Goal: Communication & Community: Answer question/provide support

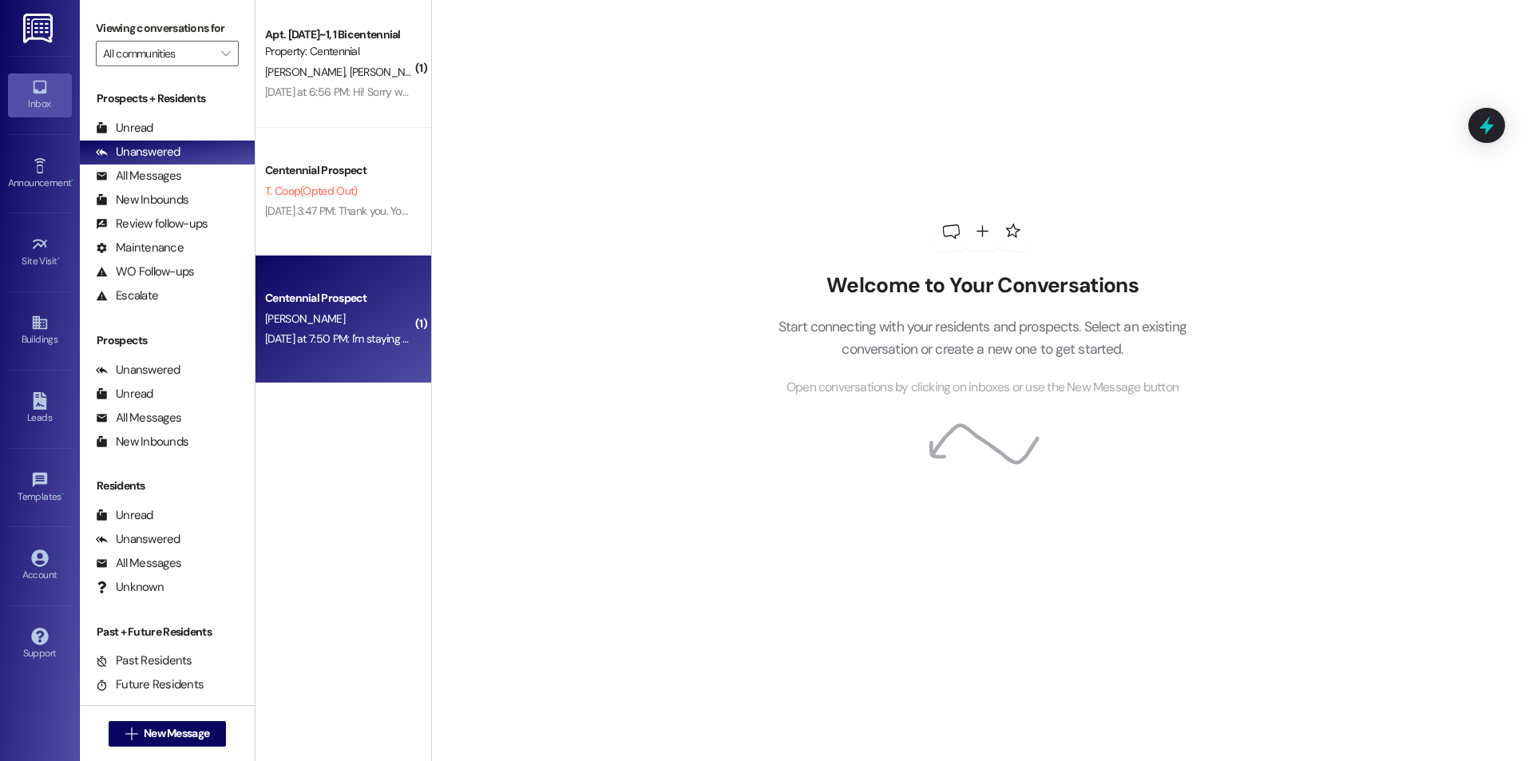
click at [329, 294] on div "Centennial Prospect" at bounding box center [339, 298] width 148 height 17
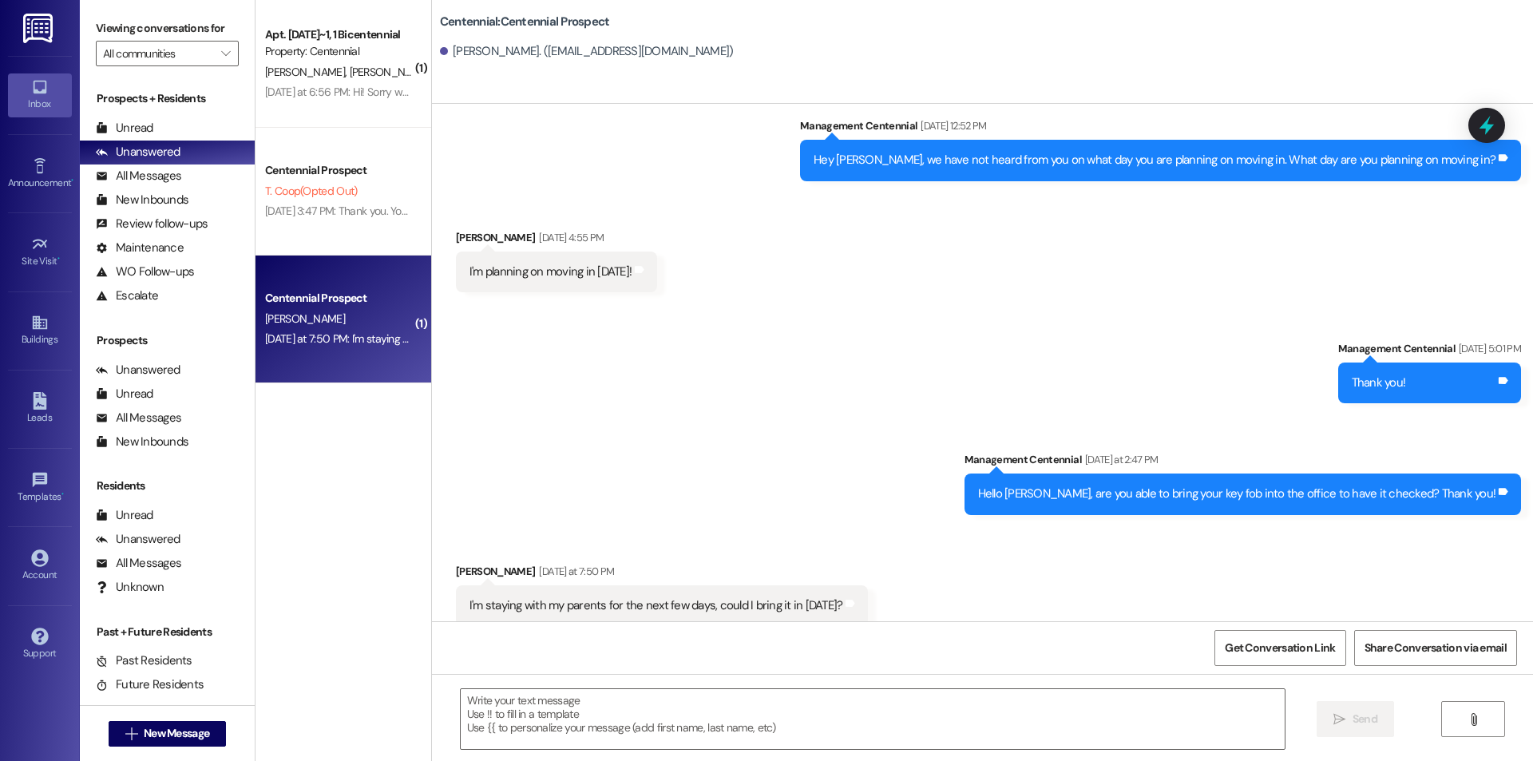
scroll to position [1064, 0]
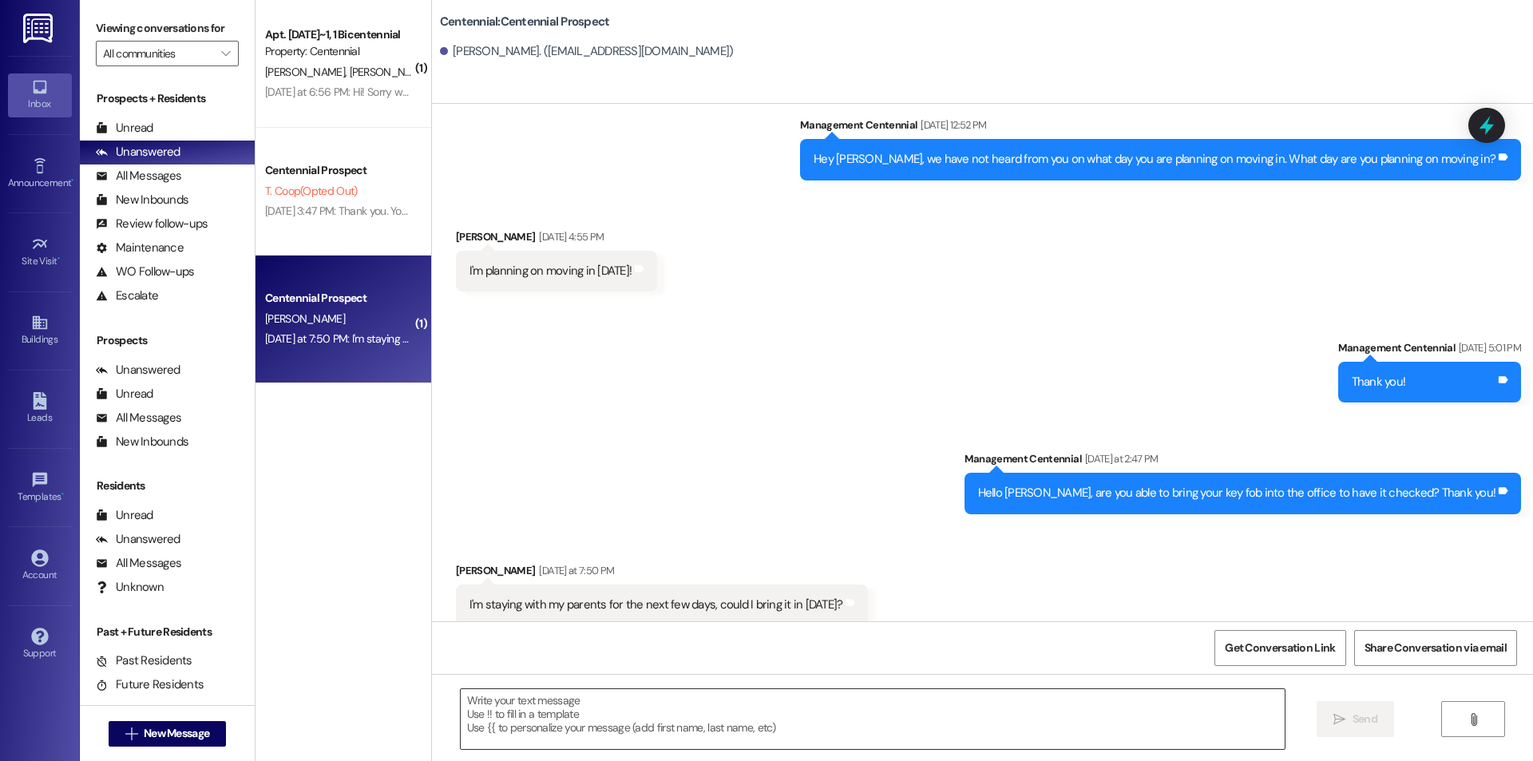
click at [543, 699] on textarea at bounding box center [873, 719] width 824 height 60
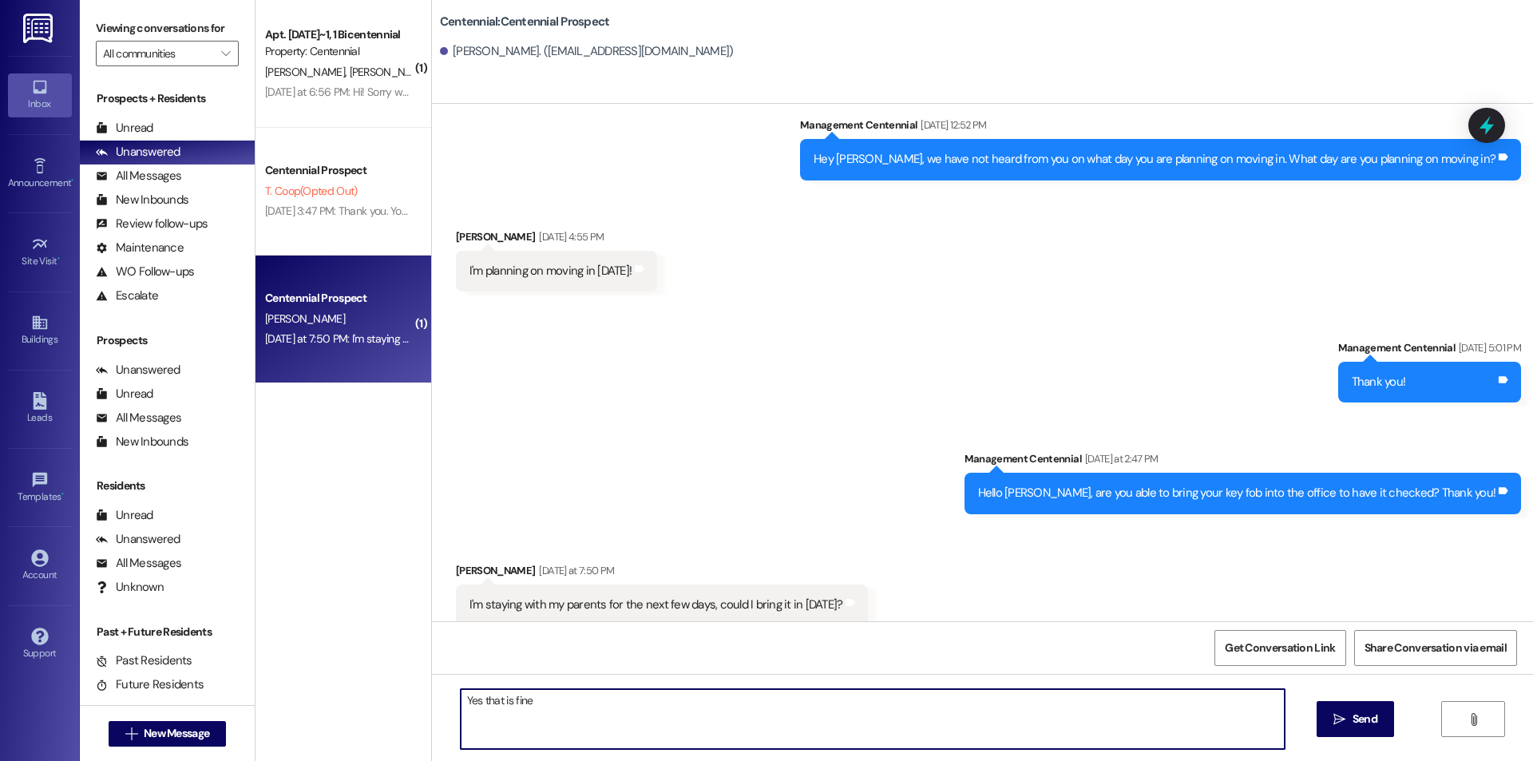
type textarea "Yes that is fine."
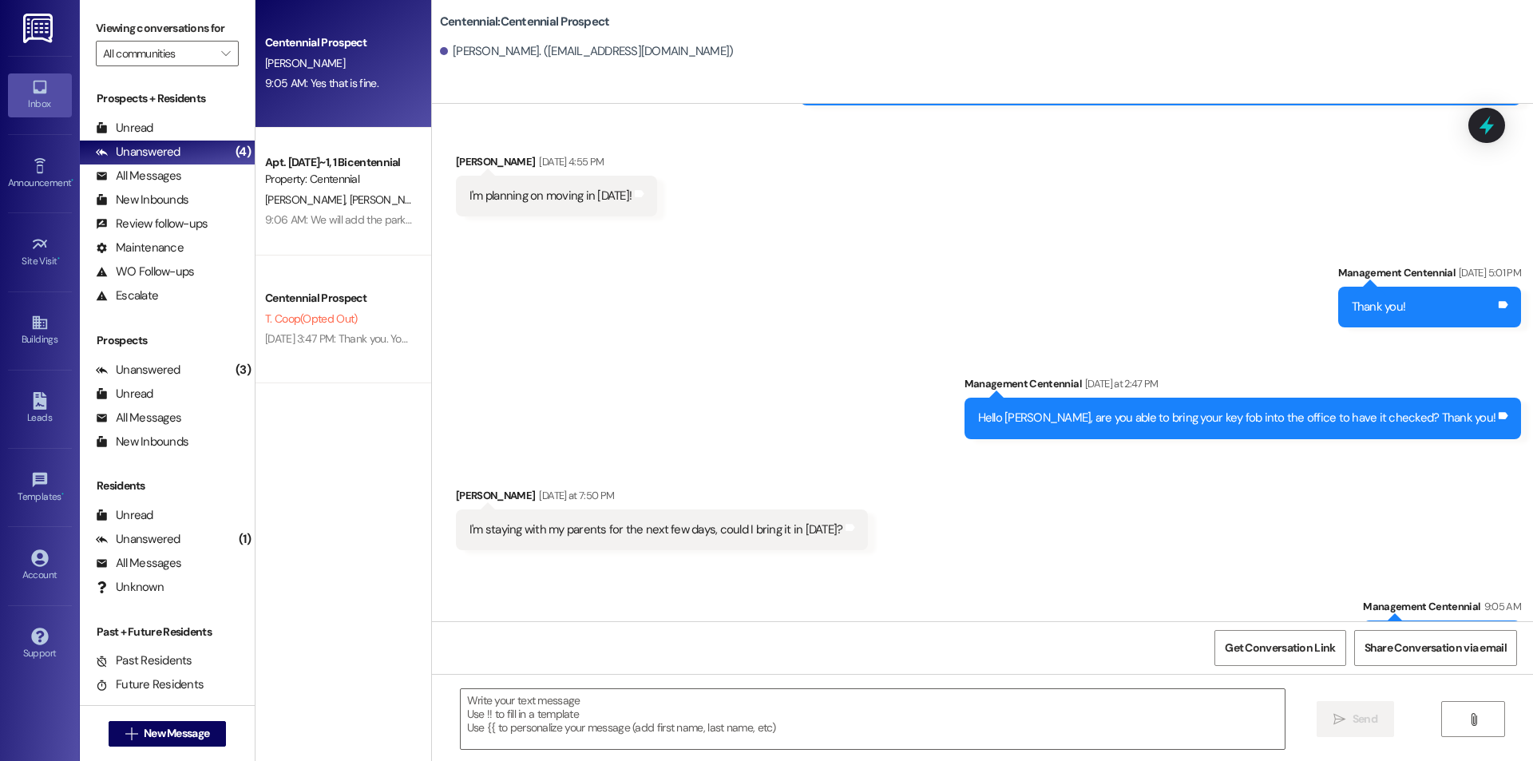
scroll to position [1175, 0]
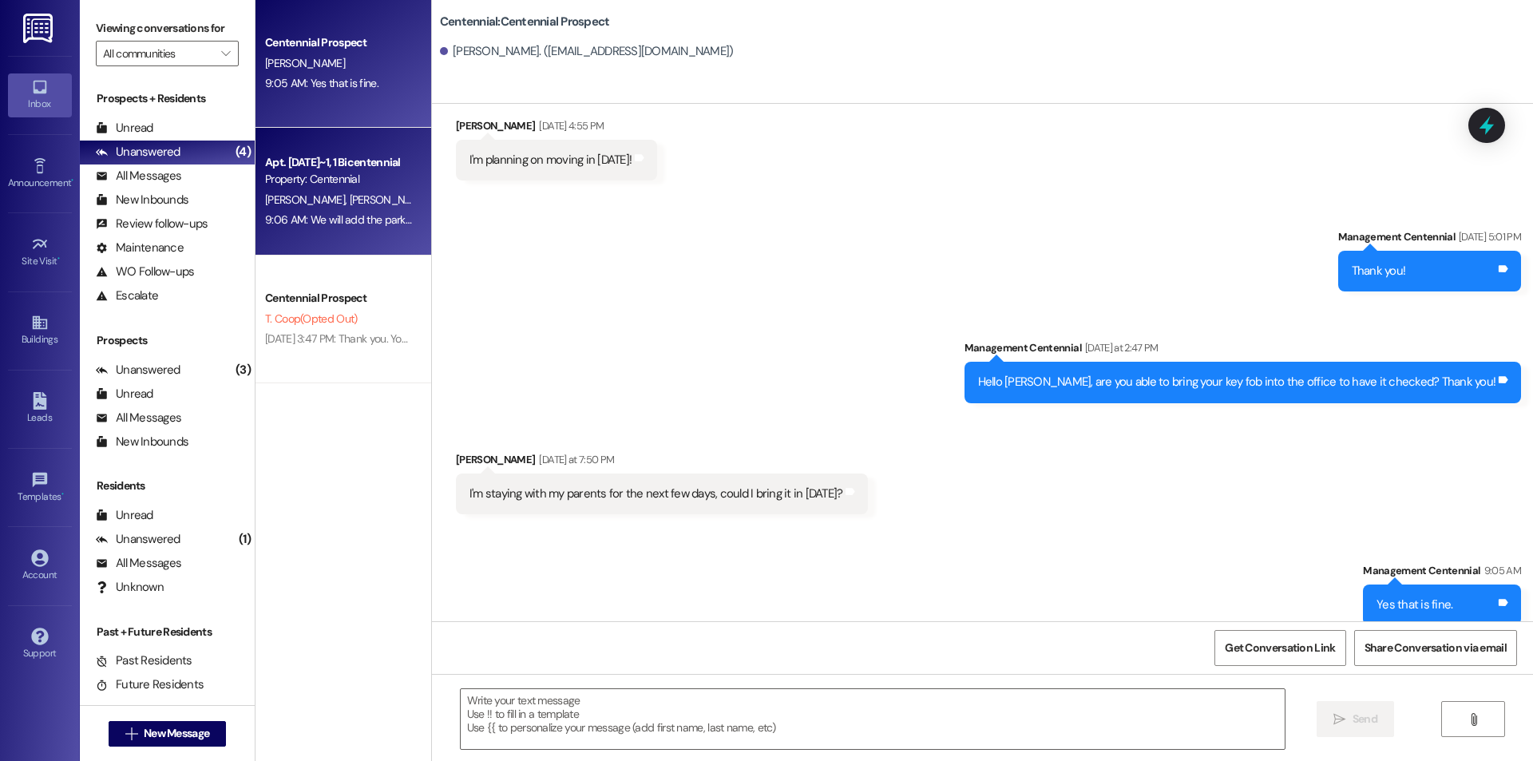
click at [327, 187] on div "Property: Centennial" at bounding box center [339, 179] width 148 height 17
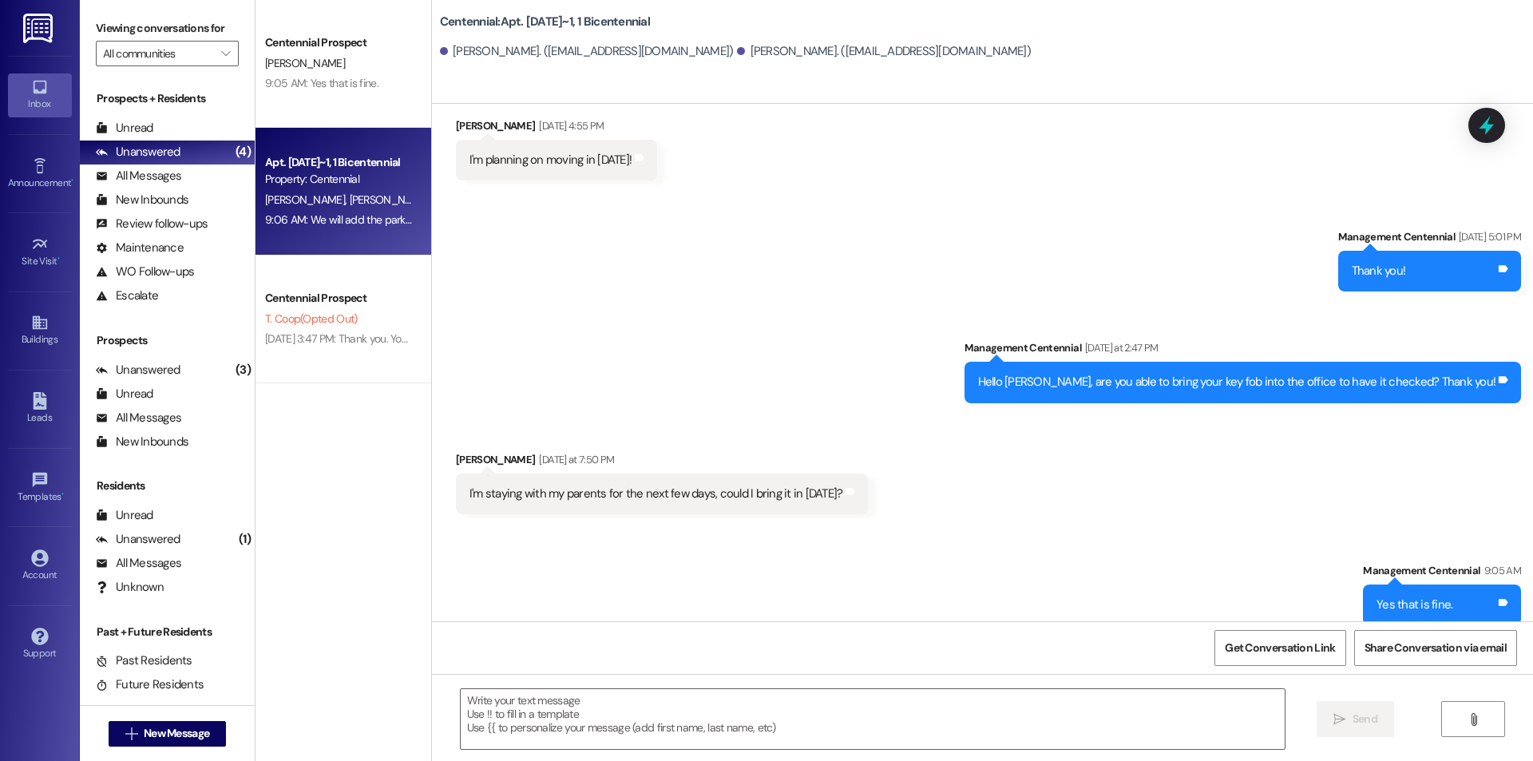
scroll to position [711, 0]
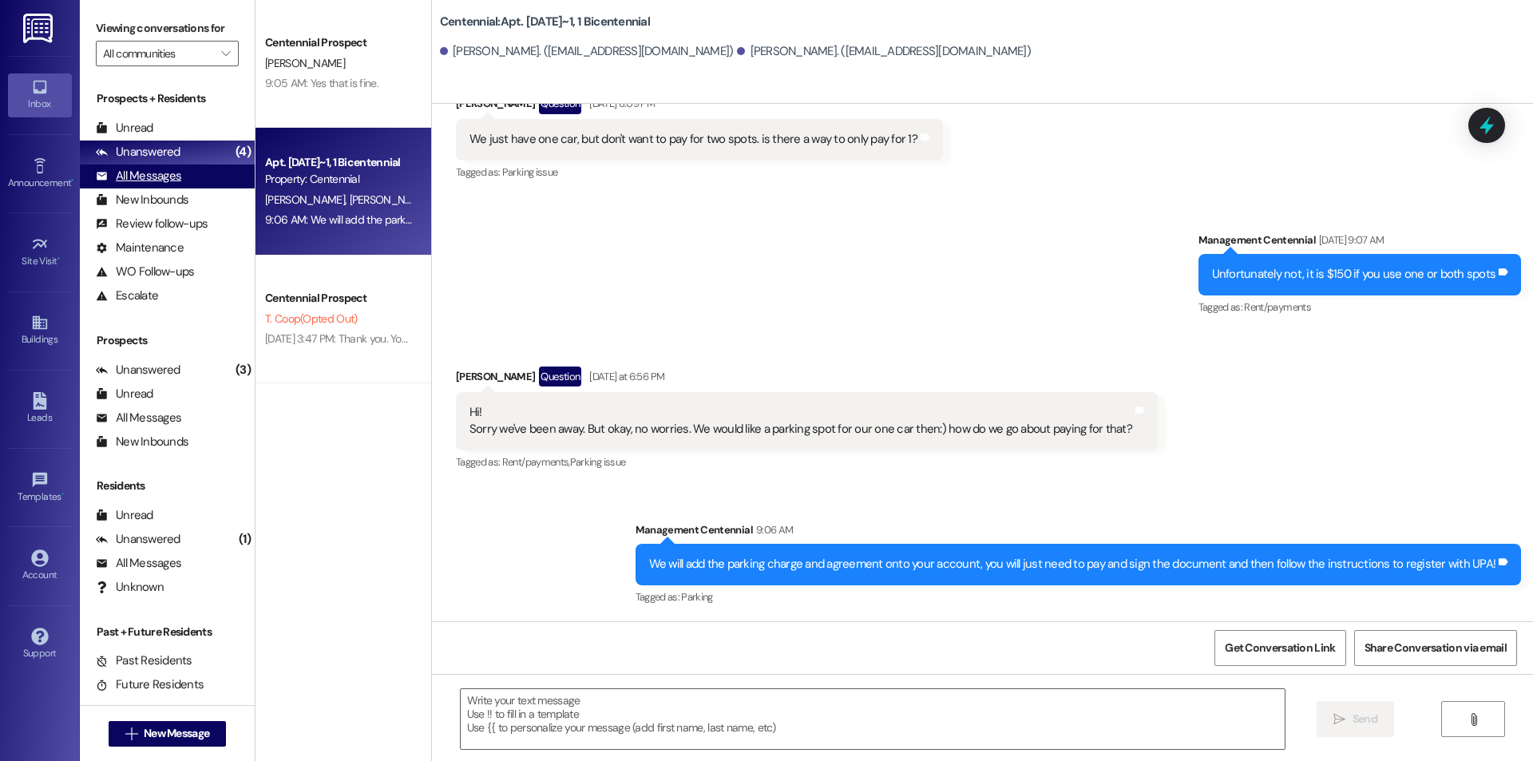
click at [145, 180] on div "All Messages" at bounding box center [138, 176] width 85 height 17
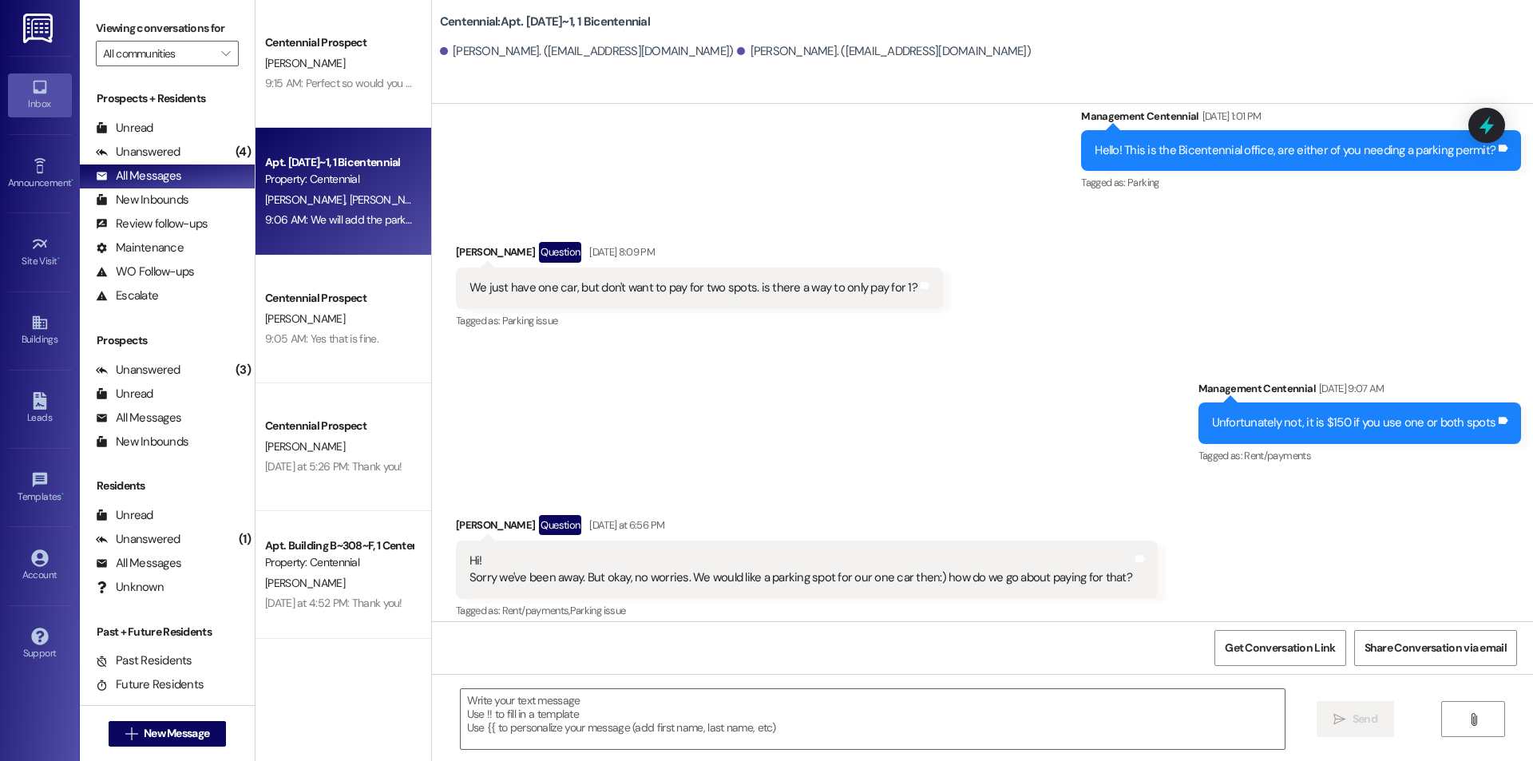
scroll to position [575, 0]
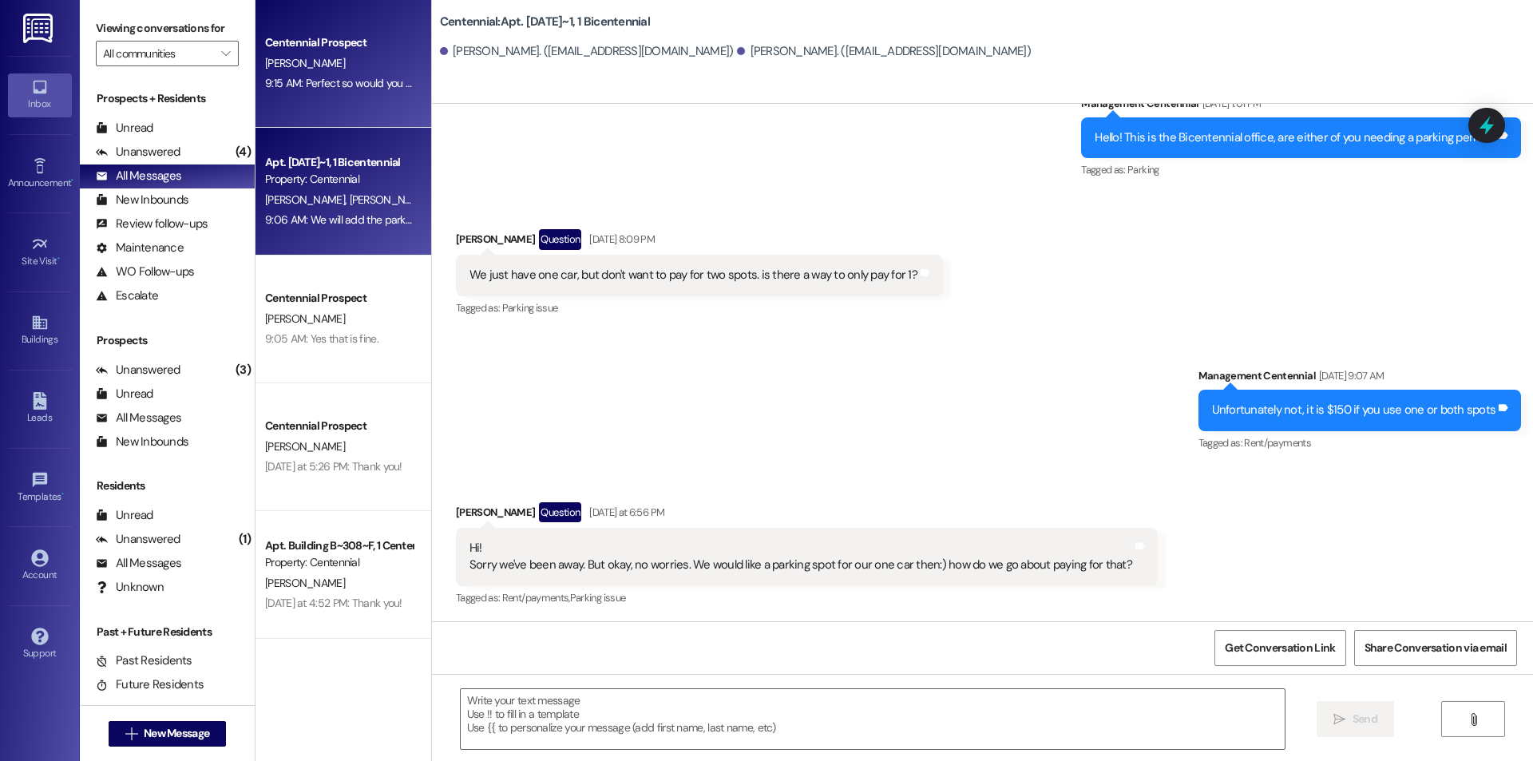
click at [359, 97] on div "Centennial Prospect [PERSON_NAME] 9:15 AM: Perfect so would you like the spot o…" at bounding box center [344, 64] width 176 height 128
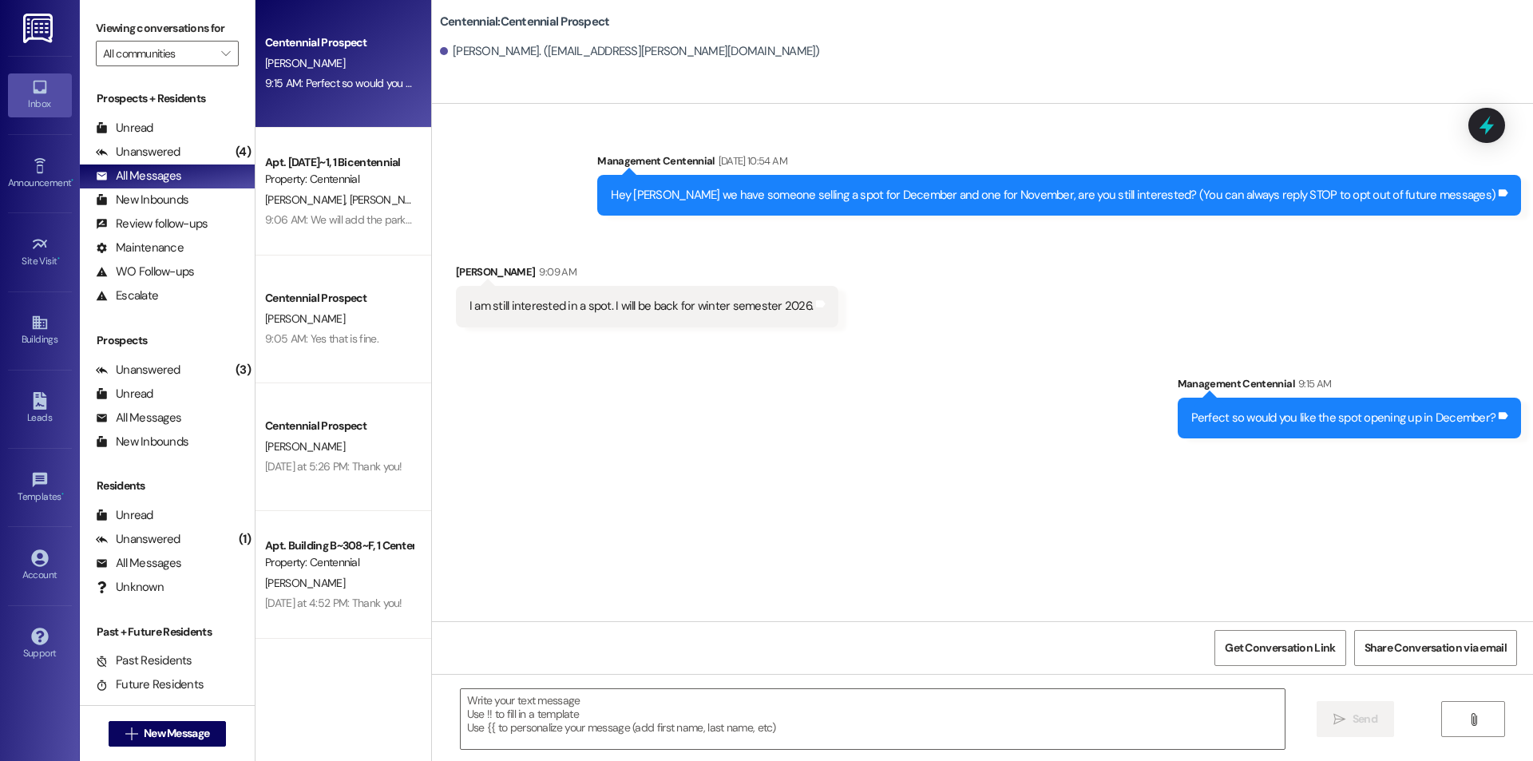
scroll to position [213, 0]
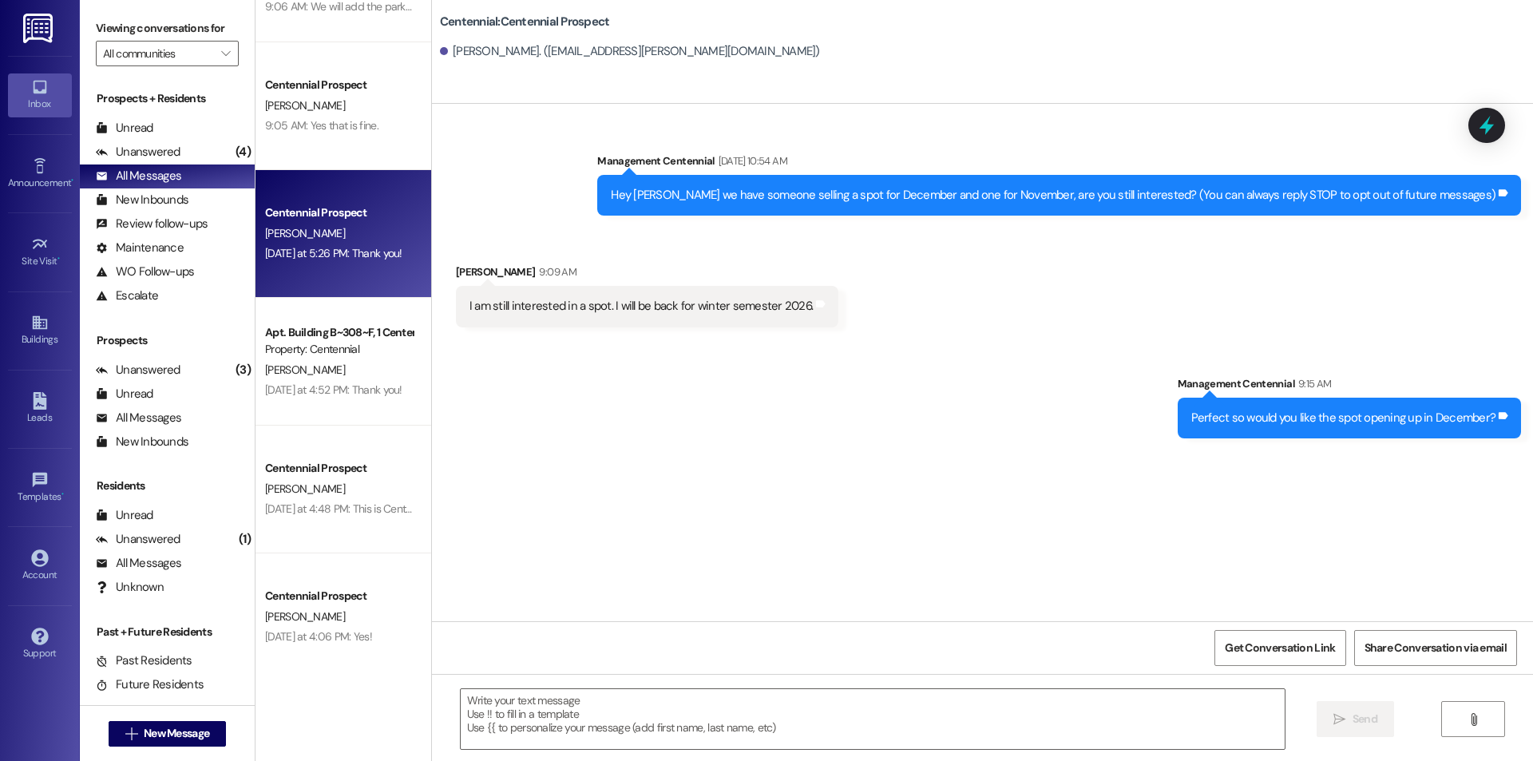
click at [360, 256] on div "[DATE] at 5:26 PM: Thank you! [DATE] at 5:26 PM: Thank you!" at bounding box center [333, 253] width 137 height 14
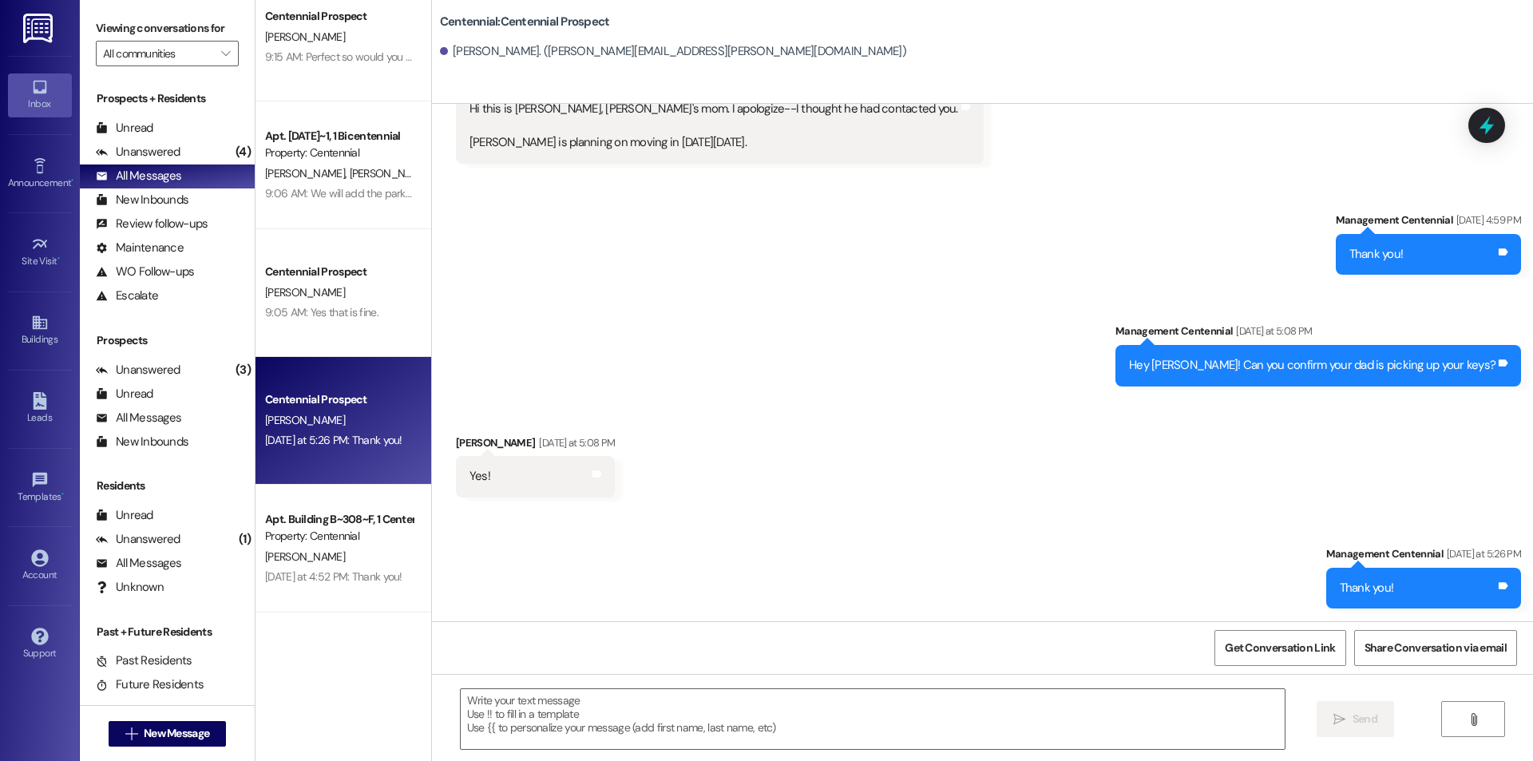
scroll to position [0, 0]
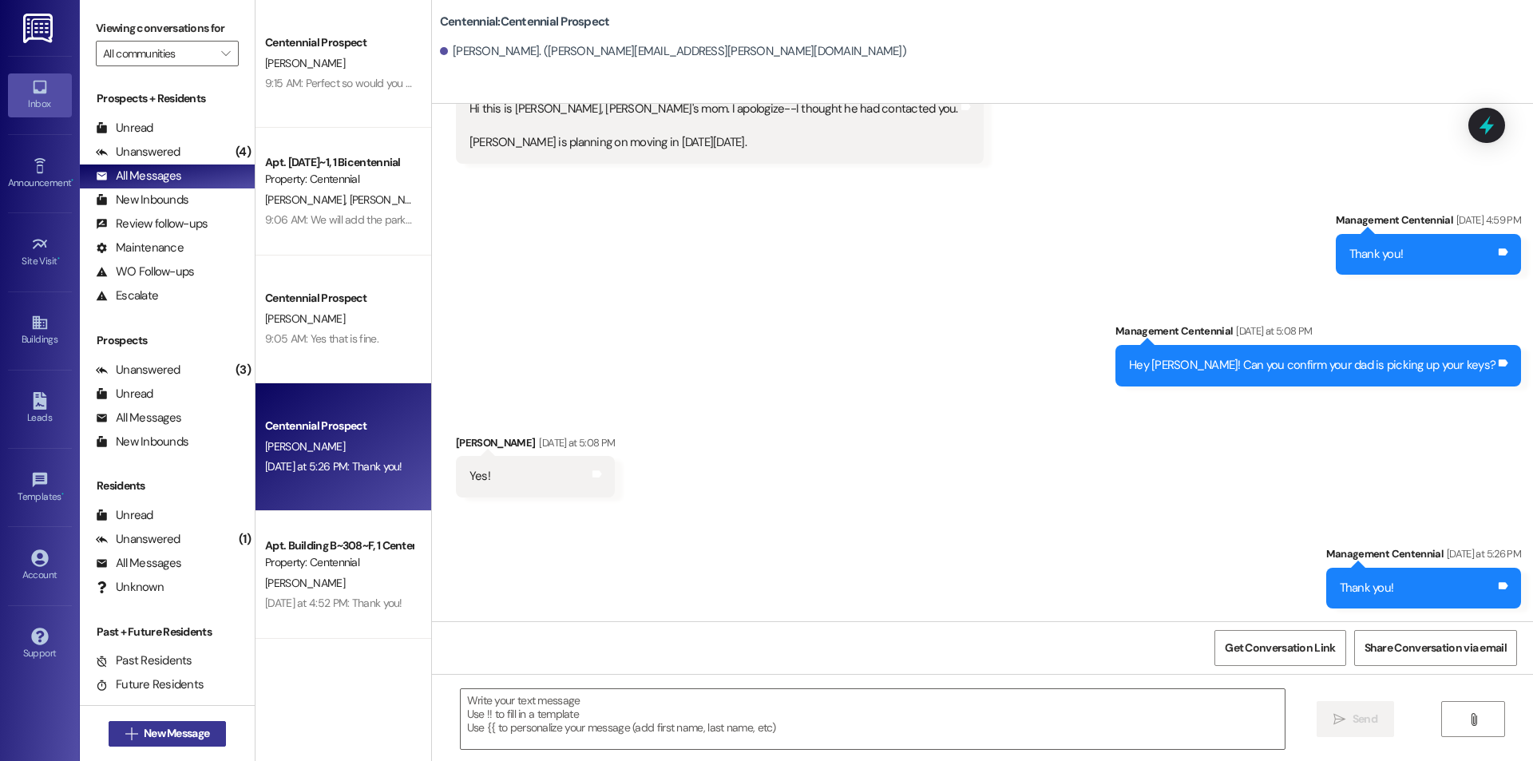
click at [149, 729] on span "New Message" at bounding box center [176, 733] width 65 height 17
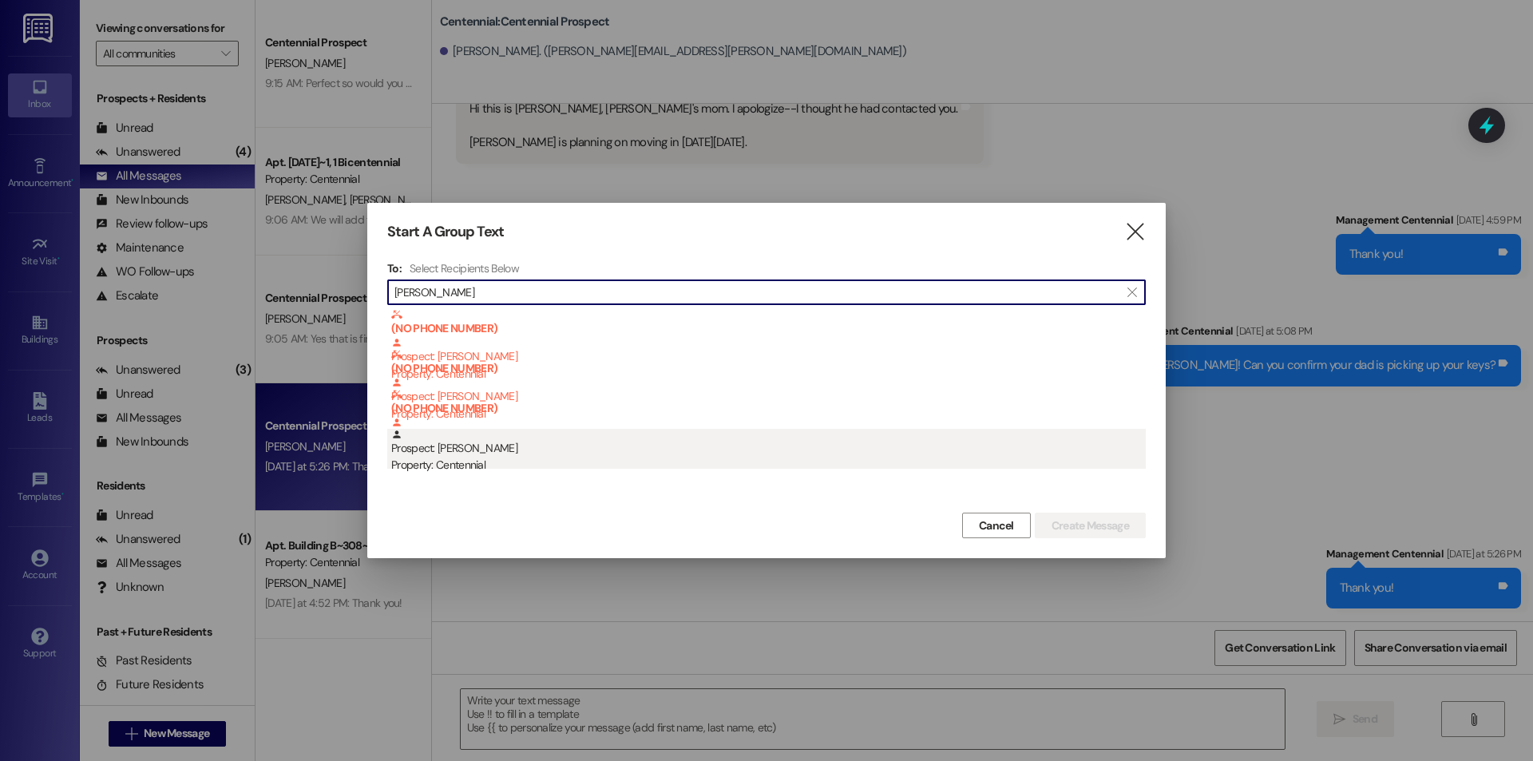
type input "[PERSON_NAME]"
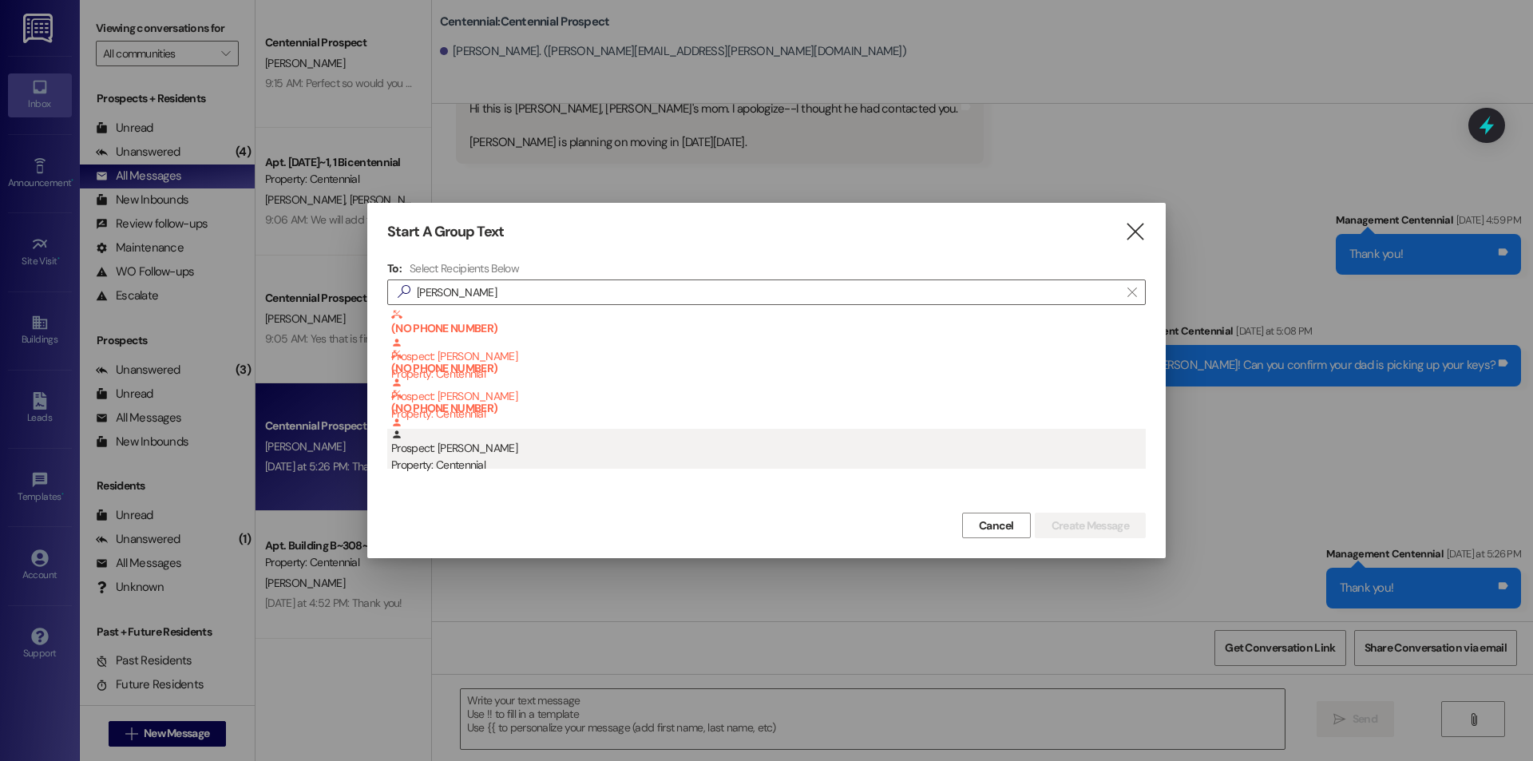
click at [609, 463] on div "Property: Centennial" at bounding box center [768, 465] width 755 height 17
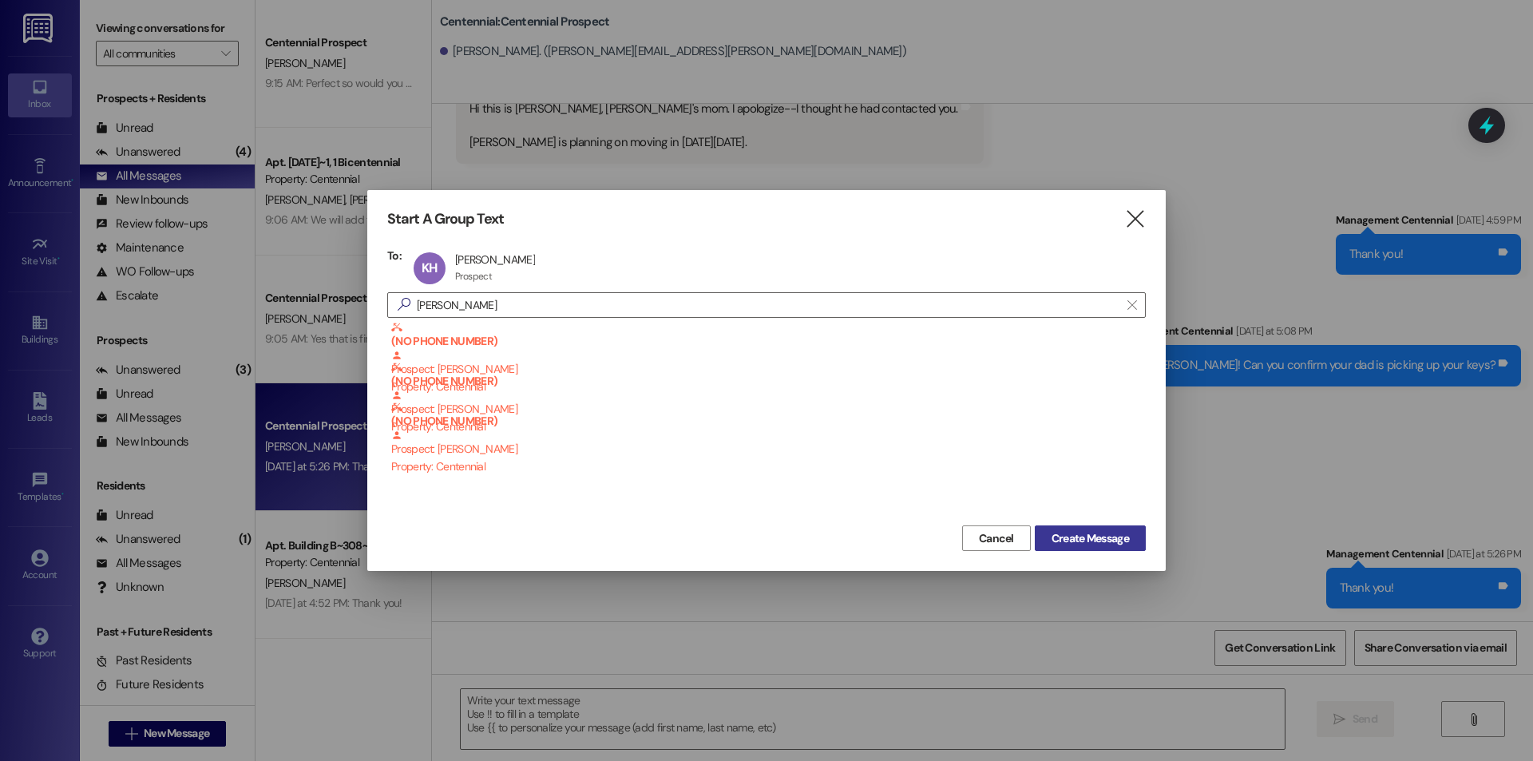
click at [1084, 532] on span "Create Message" at bounding box center [1090, 538] width 77 height 17
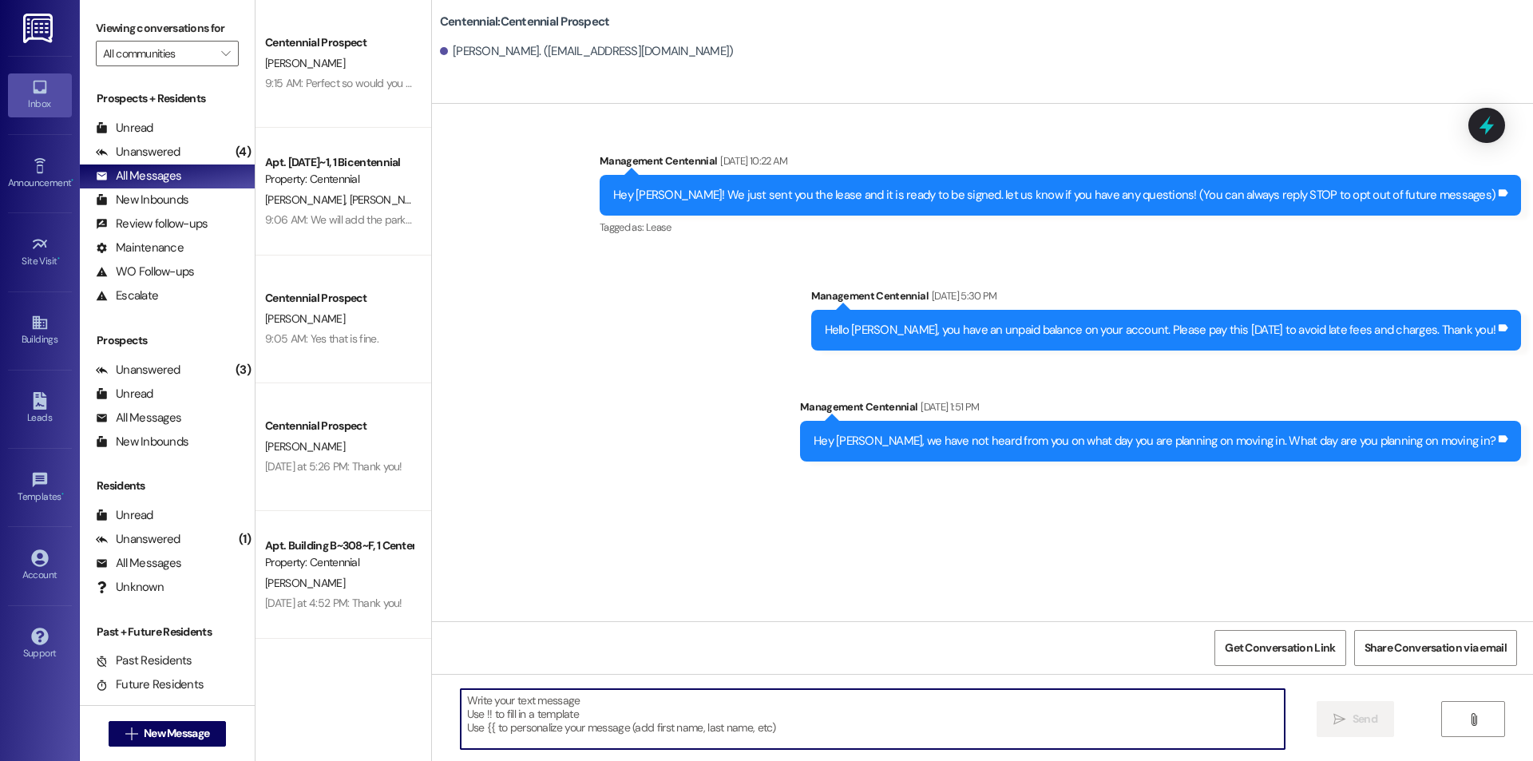
click at [878, 739] on textarea at bounding box center [873, 719] width 824 height 60
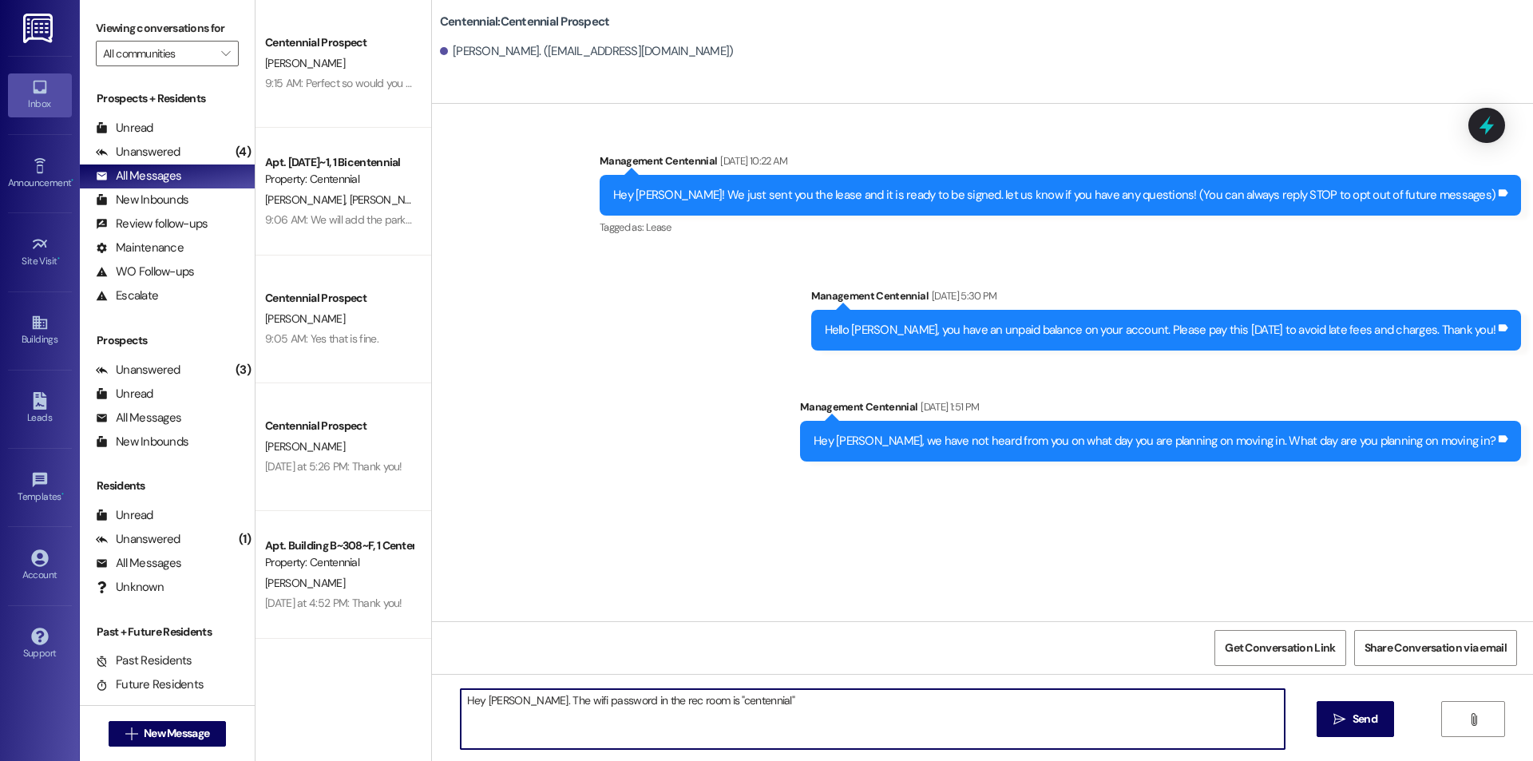
type textarea "Hey [PERSON_NAME]. The wifi password in the rec room is "centennial"."
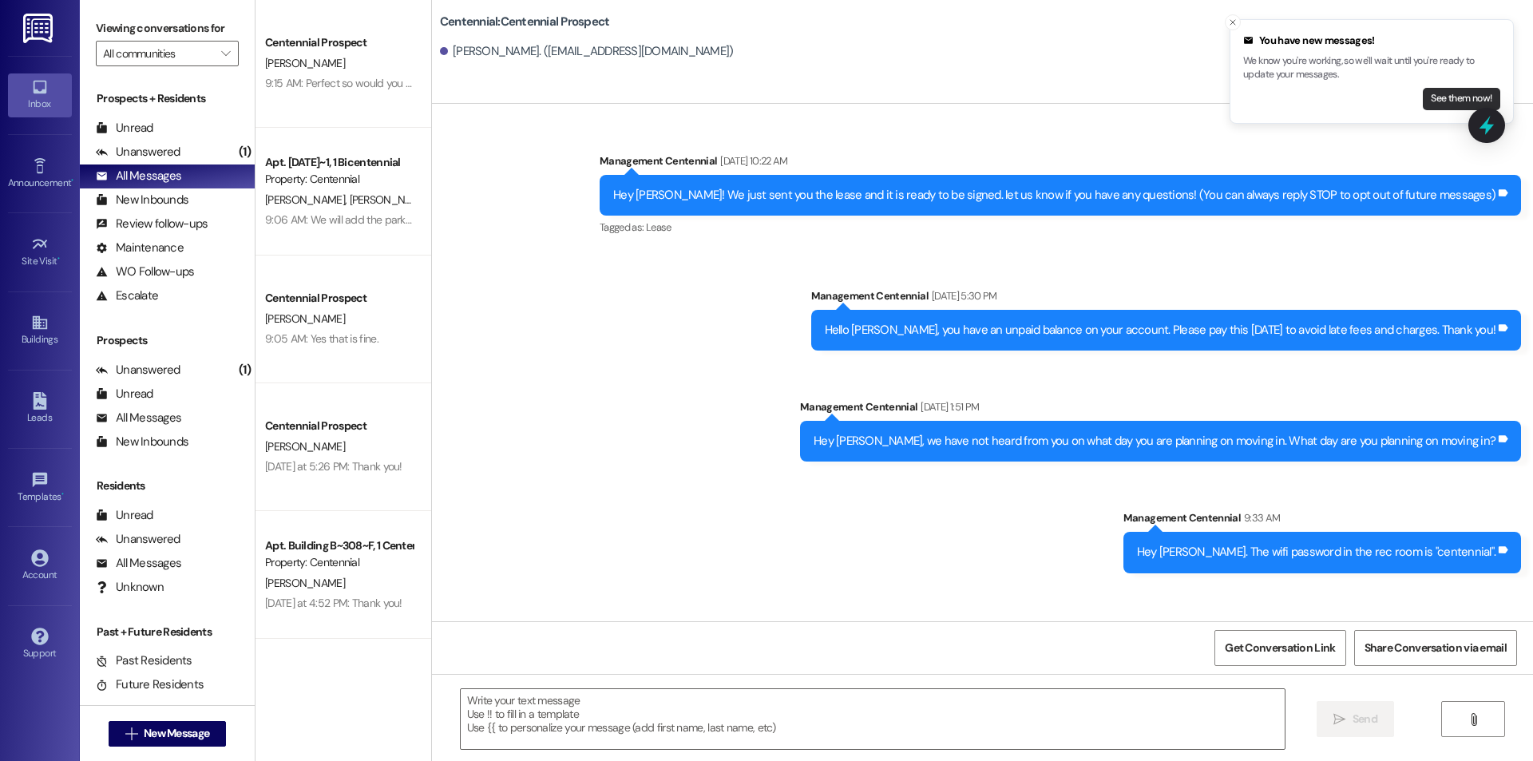
click at [1430, 99] on button "See them now!" at bounding box center [1461, 99] width 77 height 22
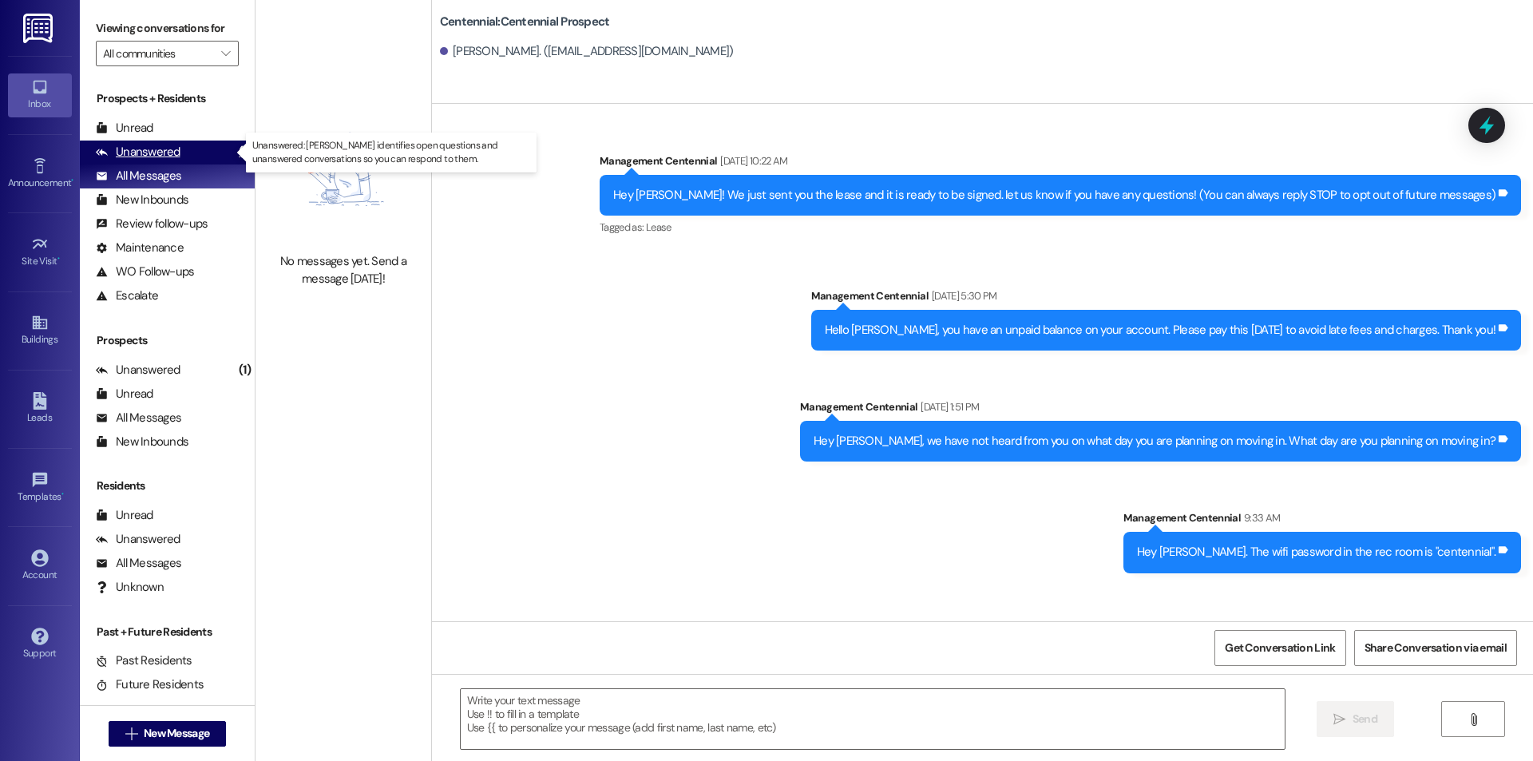
click at [157, 154] on div "Unanswered" at bounding box center [138, 152] width 85 height 17
